Goal: Task Accomplishment & Management: Complete application form

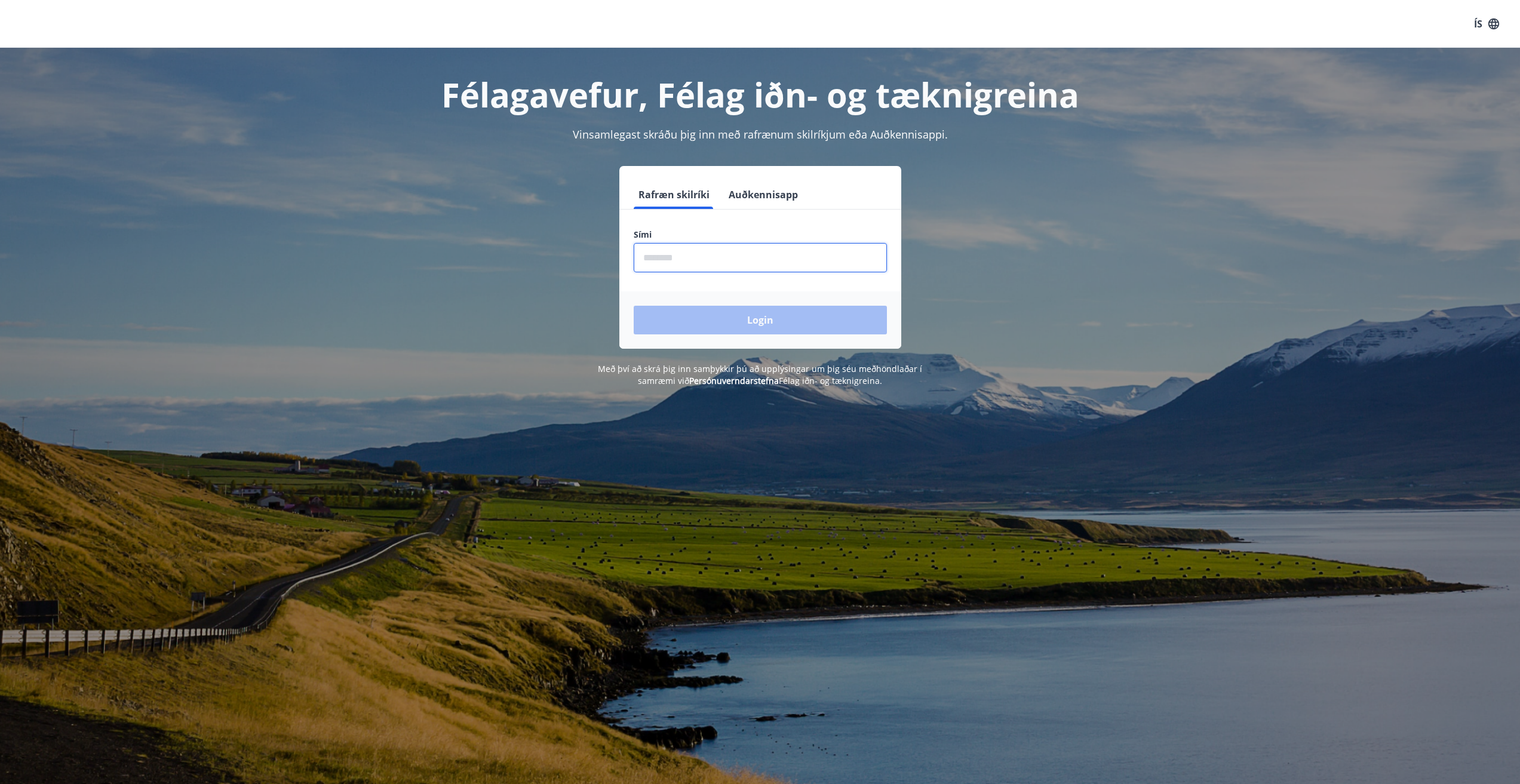
drag, startPoint x: 787, startPoint y: 257, endPoint x: 739, endPoint y: 258, distance: 48.0
click at [787, 257] on input "phone" at bounding box center [761, 257] width 254 height 29
type input "********"
click at [818, 317] on button "Login" at bounding box center [761, 320] width 254 height 28
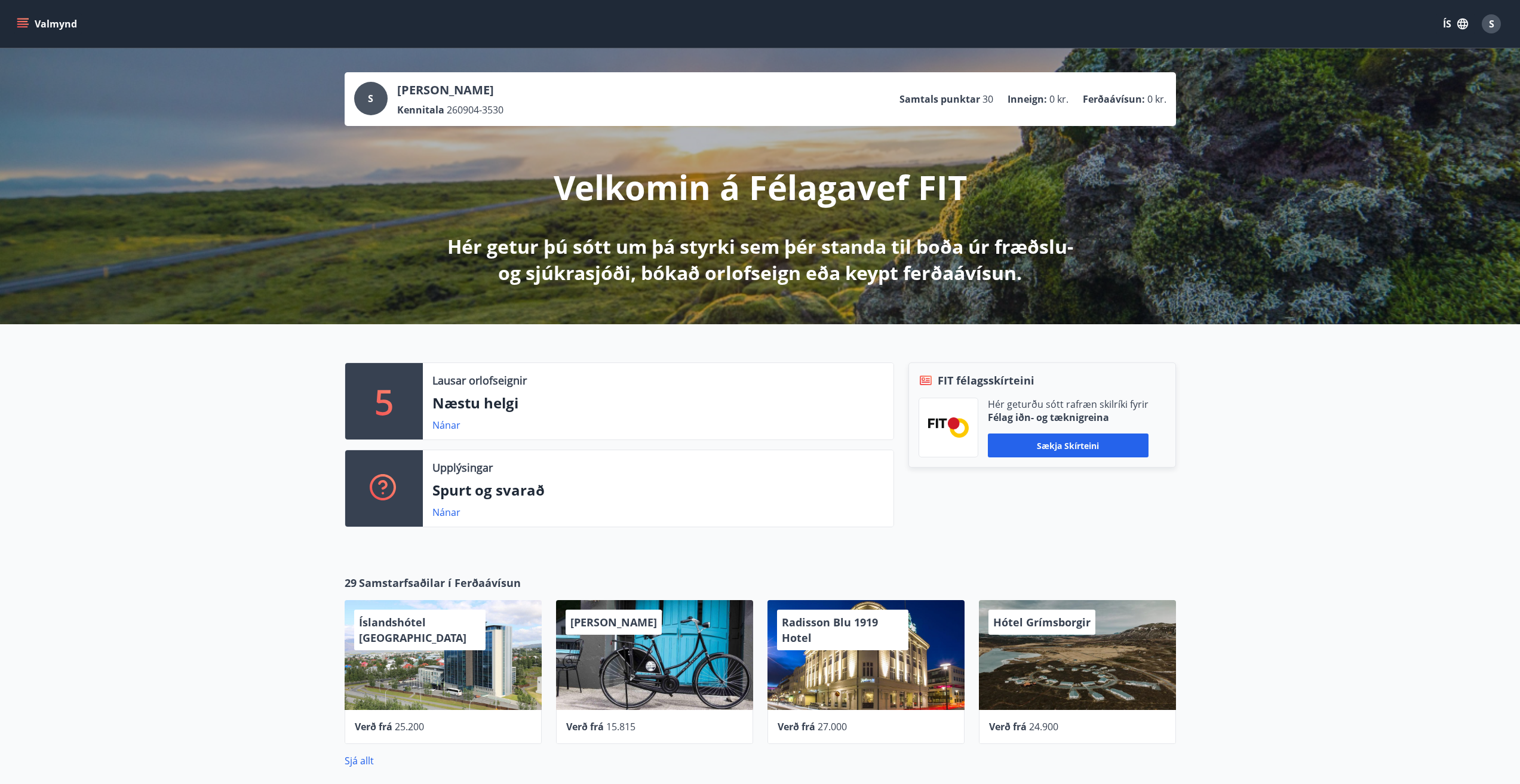
click at [22, 18] on button "Valmynd" at bounding box center [48, 24] width 68 height 22
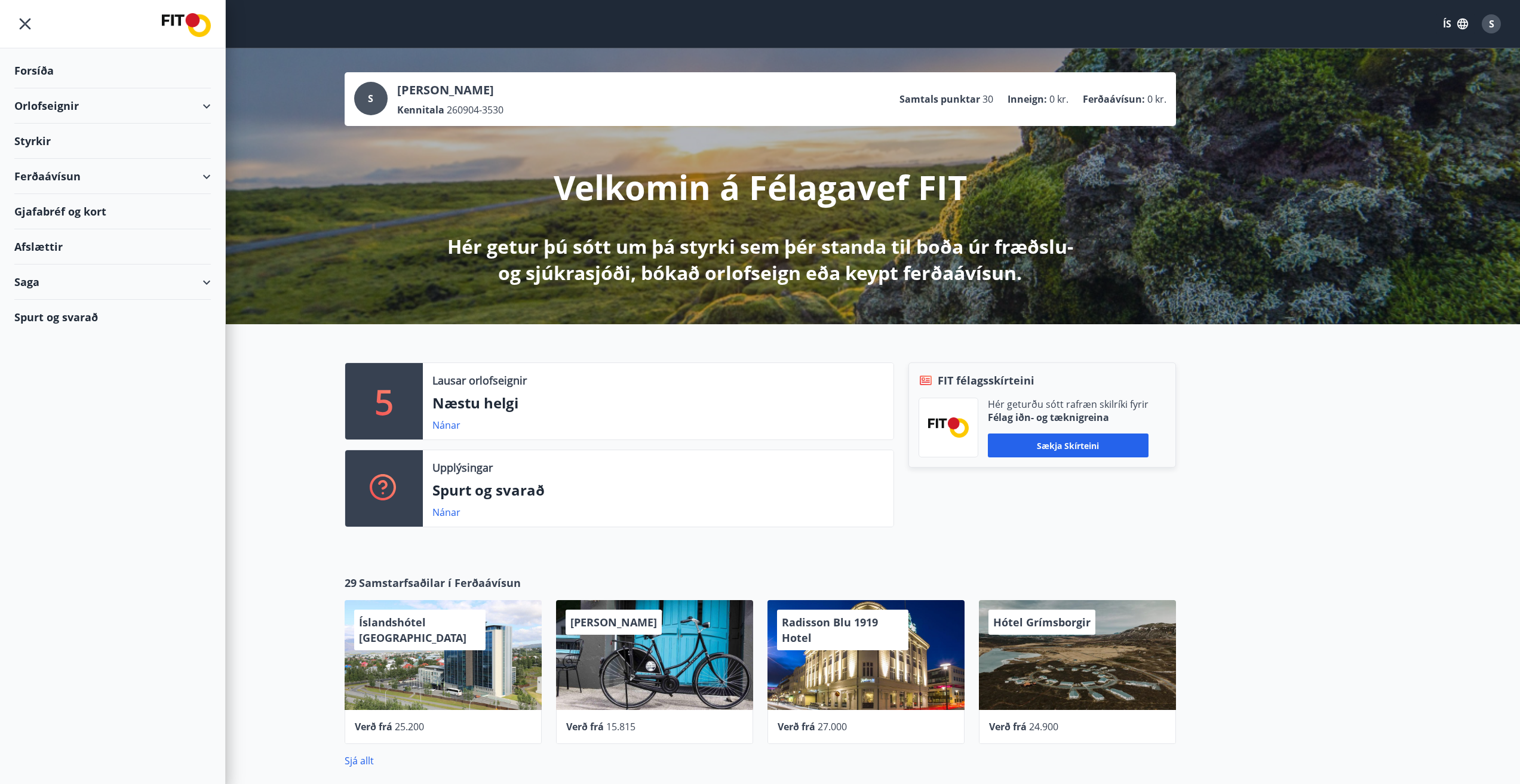
click at [41, 143] on div "Styrkir" at bounding box center [113, 141] width 197 height 35
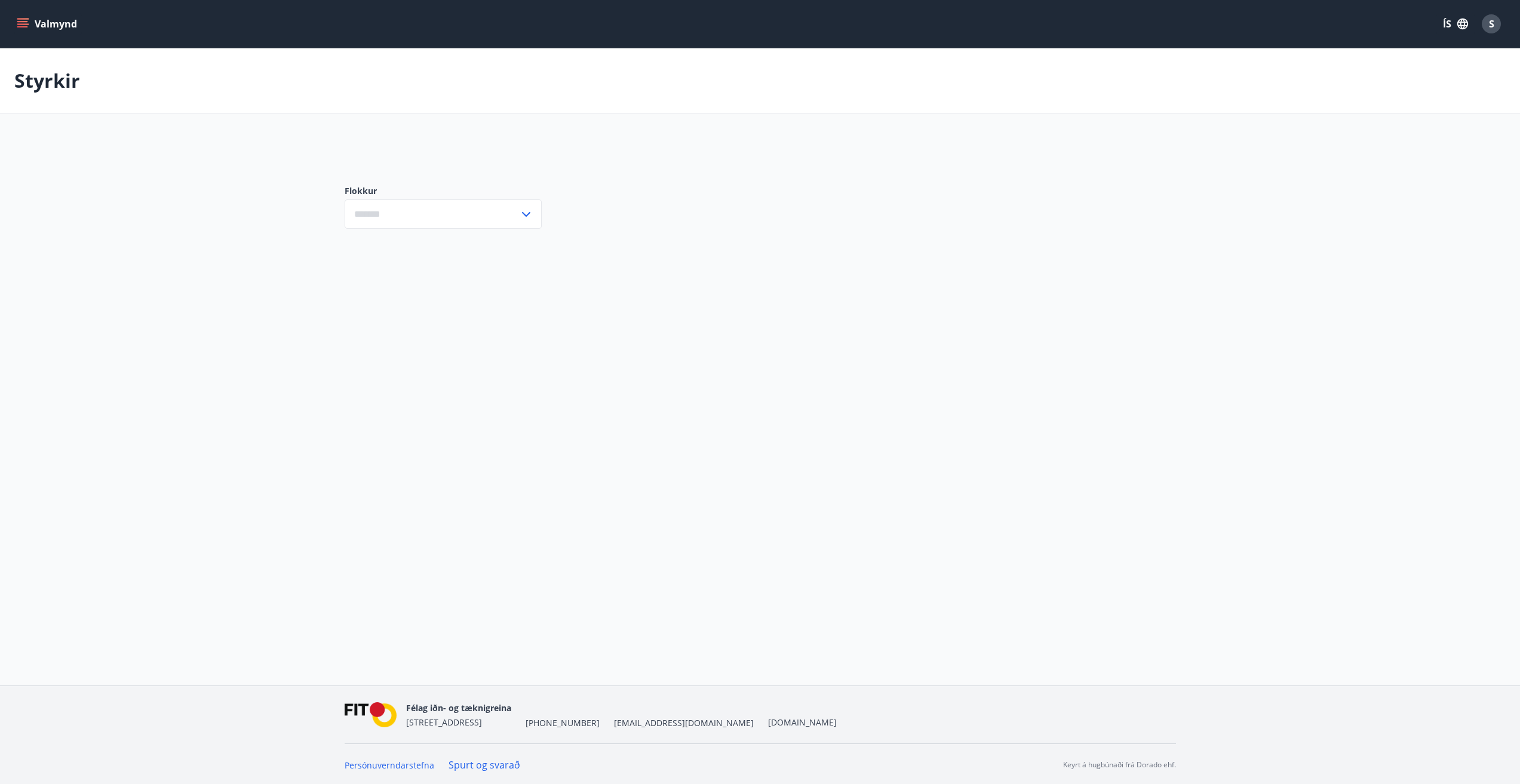
type input "***"
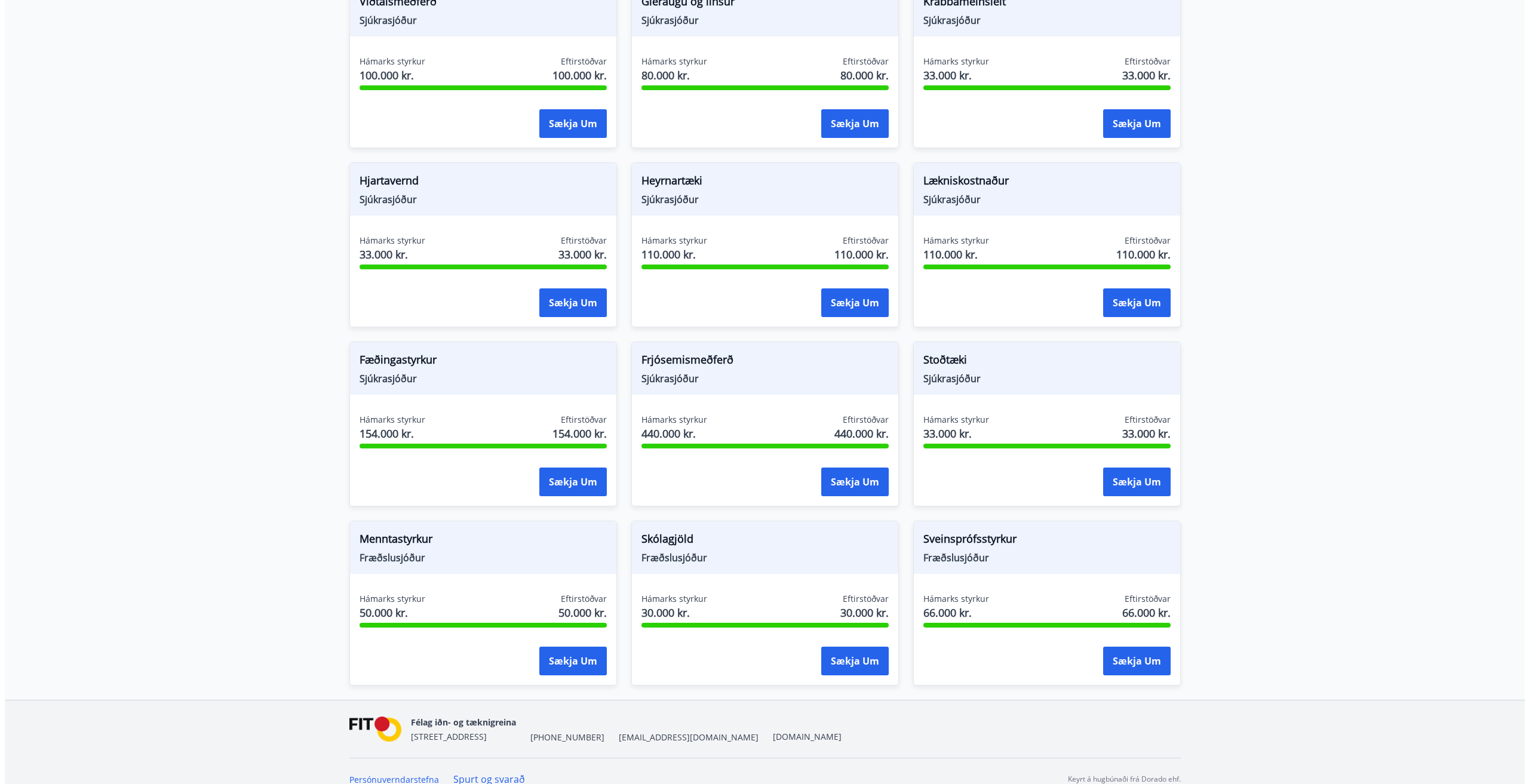
scroll to position [616, 0]
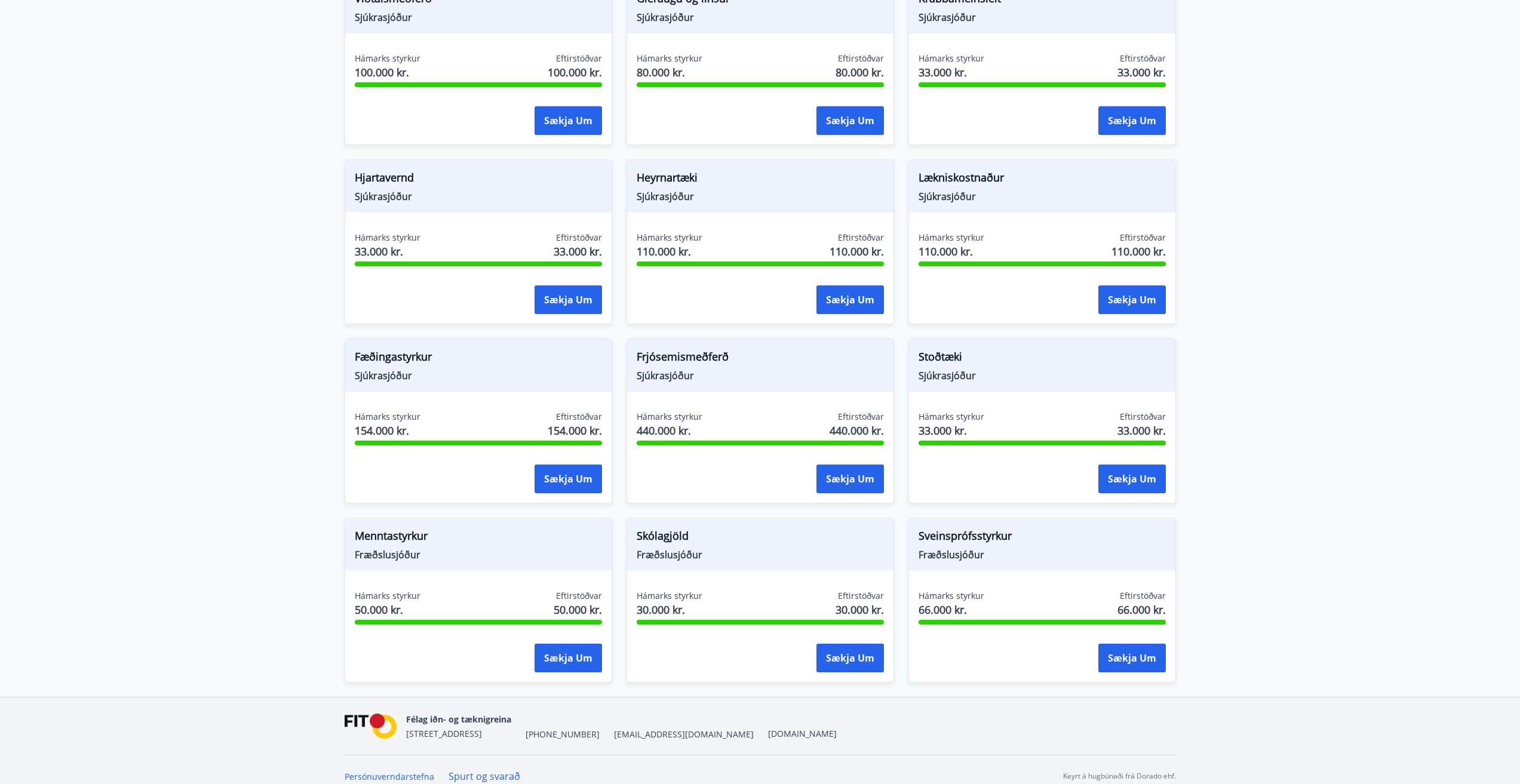
click at [459, 572] on div "Menntastyrkur Fræðslusjóður Hámarks styrkur 50.000 kr. Eftirstöðvar 50.000 kr. …" at bounding box center [478, 601] width 268 height 165
click at [385, 533] on span "Menntastyrkur" at bounding box center [478, 538] width 247 height 20
click at [390, 528] on span "Menntastyrkur" at bounding box center [478, 538] width 247 height 20
click at [554, 644] on button "Sækja um" at bounding box center [568, 658] width 68 height 28
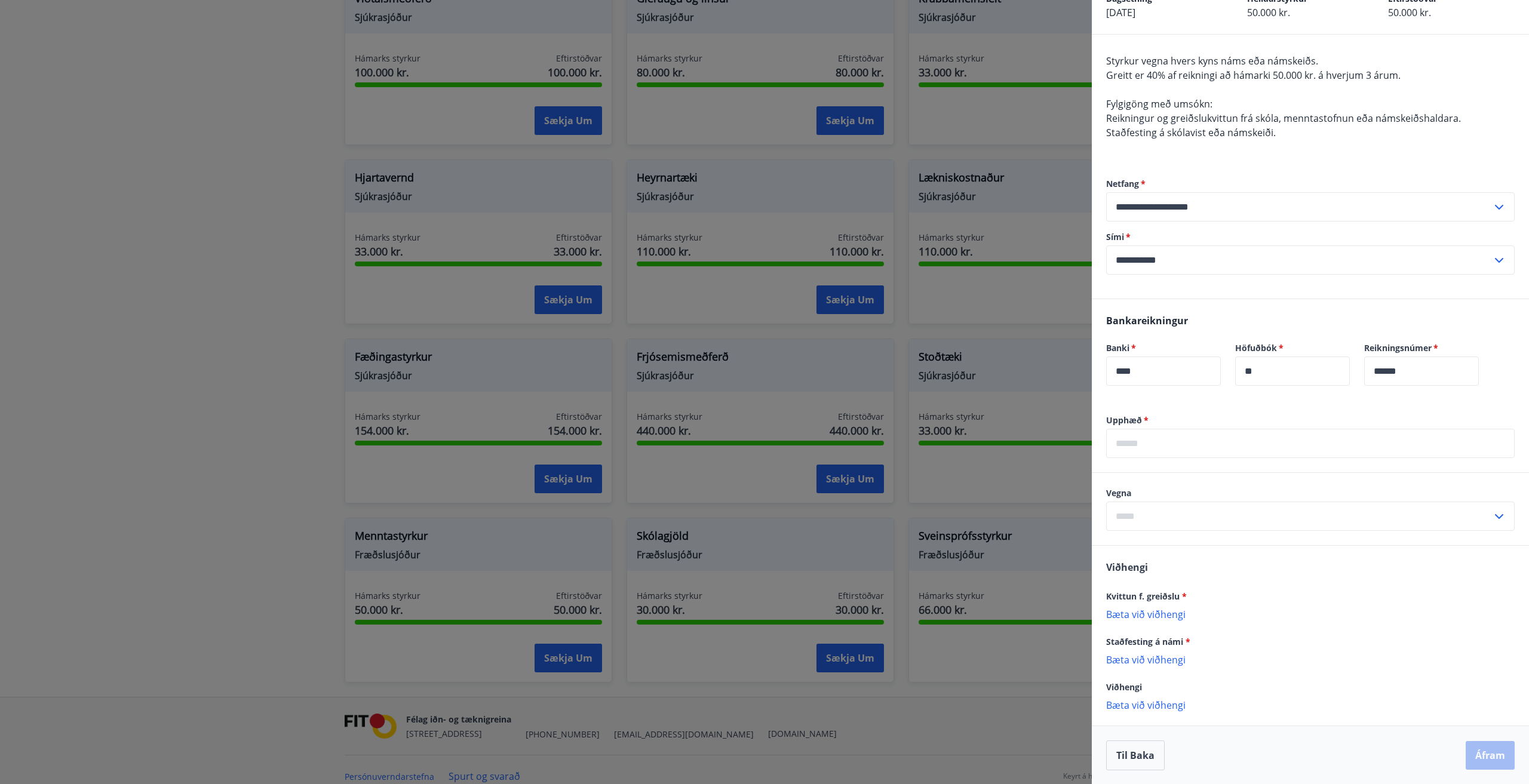
scroll to position [73, 0]
